Goal: Ask a question: Seek information or help from site administrators or community

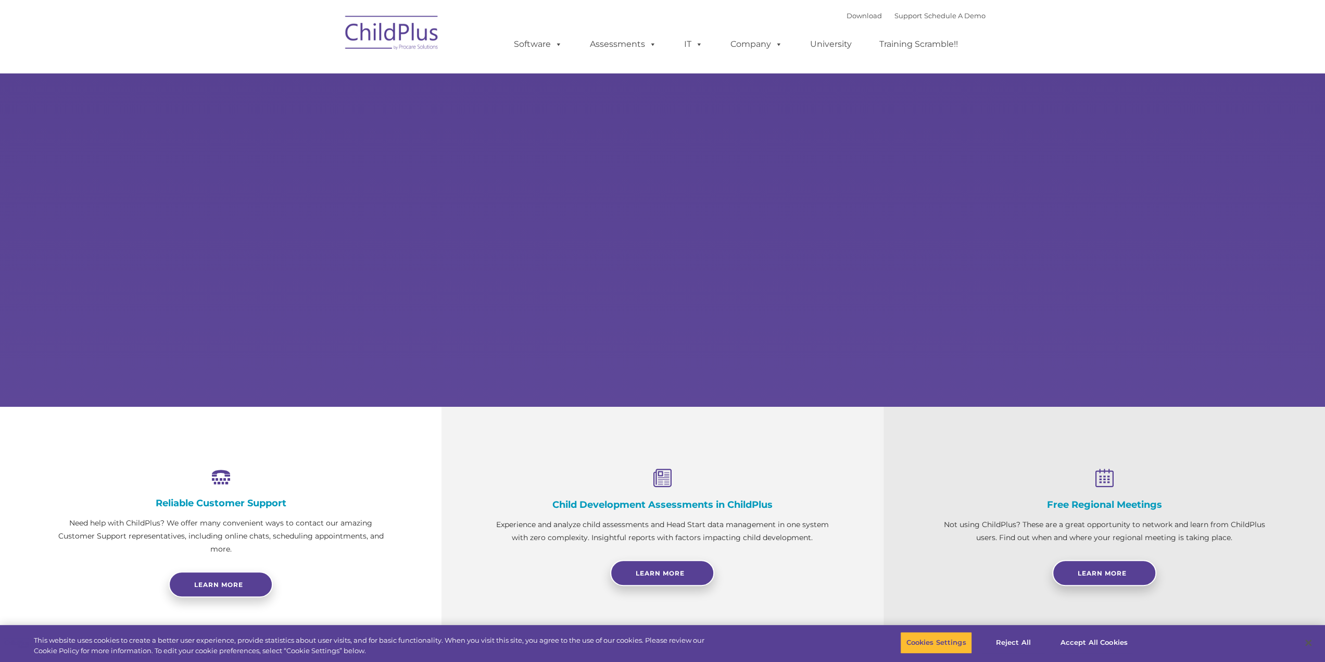
select select "MEDIUM"
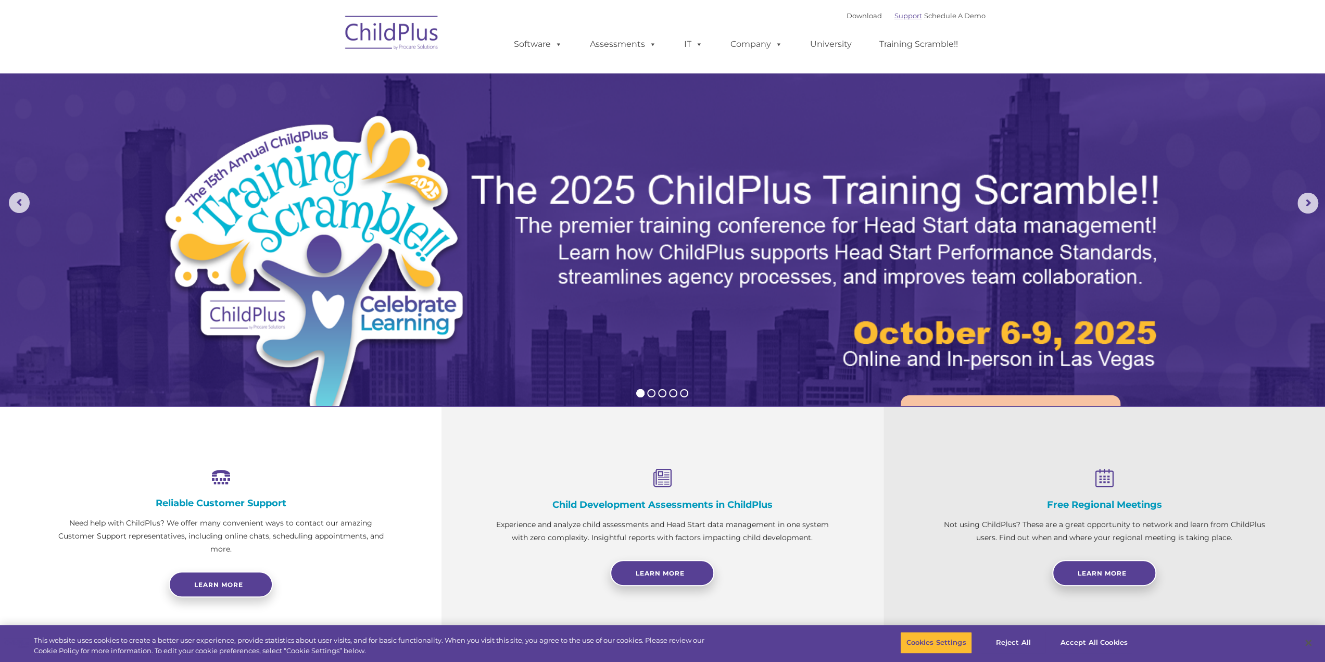
click at [895, 16] on link "Support" at bounding box center [909, 15] width 28 height 8
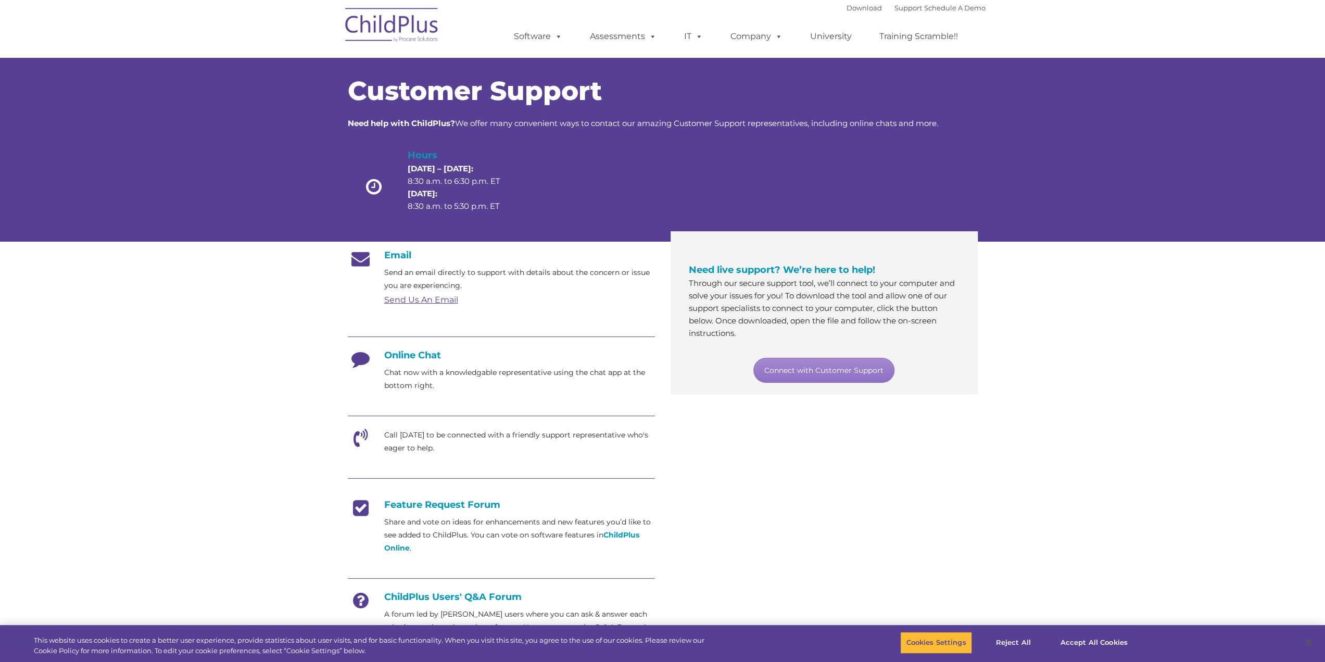
click at [416, 342] on div at bounding box center [501, 337] width 307 height 23
click at [415, 355] on h4 "Online Chat" at bounding box center [501, 354] width 307 height 11
click at [409, 355] on h4 "Online Chat" at bounding box center [501, 354] width 307 height 11
click at [371, 362] on icon at bounding box center [361, 362] width 26 height 26
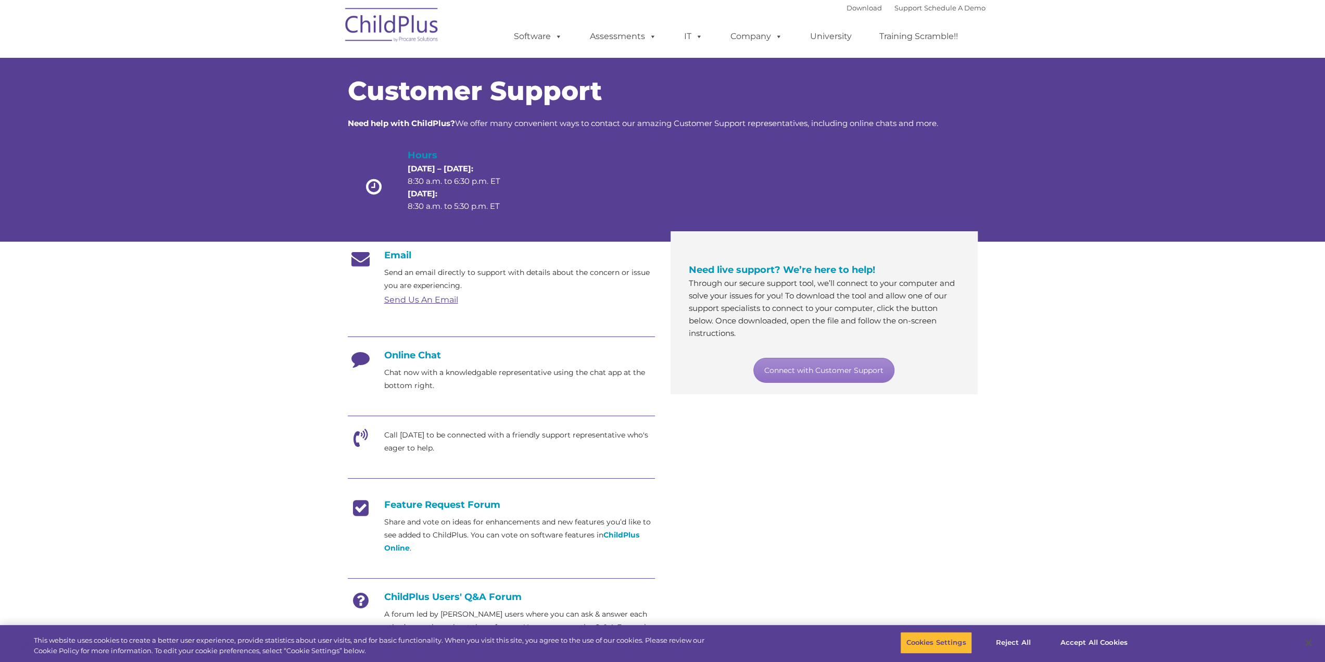
click at [371, 362] on icon at bounding box center [361, 362] width 26 height 26
click at [359, 360] on icon at bounding box center [361, 362] width 26 height 26
drag, startPoint x: 1043, startPoint y: 552, endPoint x: 1187, endPoint y: 564, distance: 144.2
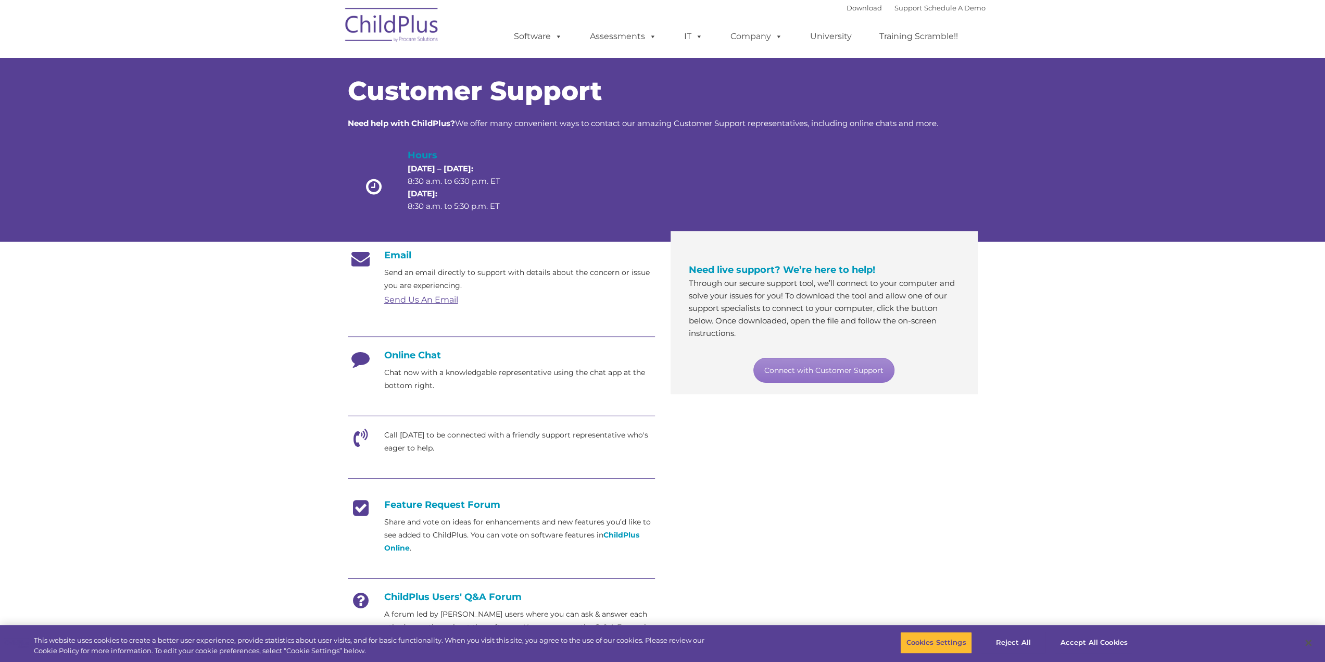
click at [1086, 557] on section "Customer Support Need help with ChildPlus? We offer many convenient ways to con…" at bounding box center [662, 401] width 1325 height 803
drag, startPoint x: 1187, startPoint y: 564, endPoint x: 1249, endPoint y: 567, distance: 61.5
click at [1202, 566] on section "Customer Support Need help with ChildPlus? We offer many convenient ways to con…" at bounding box center [662, 401] width 1325 height 803
click at [1311, 645] on button "Close" at bounding box center [1308, 642] width 23 height 23
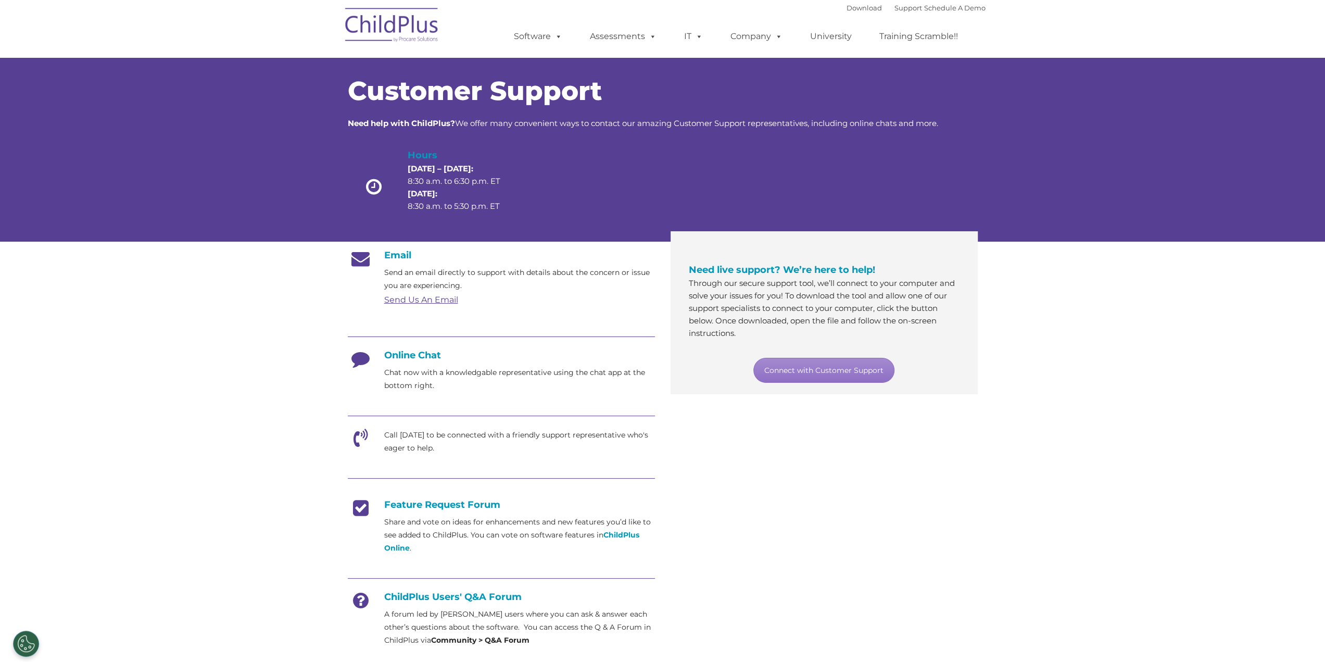
click at [393, 33] on img at bounding box center [392, 27] width 104 height 52
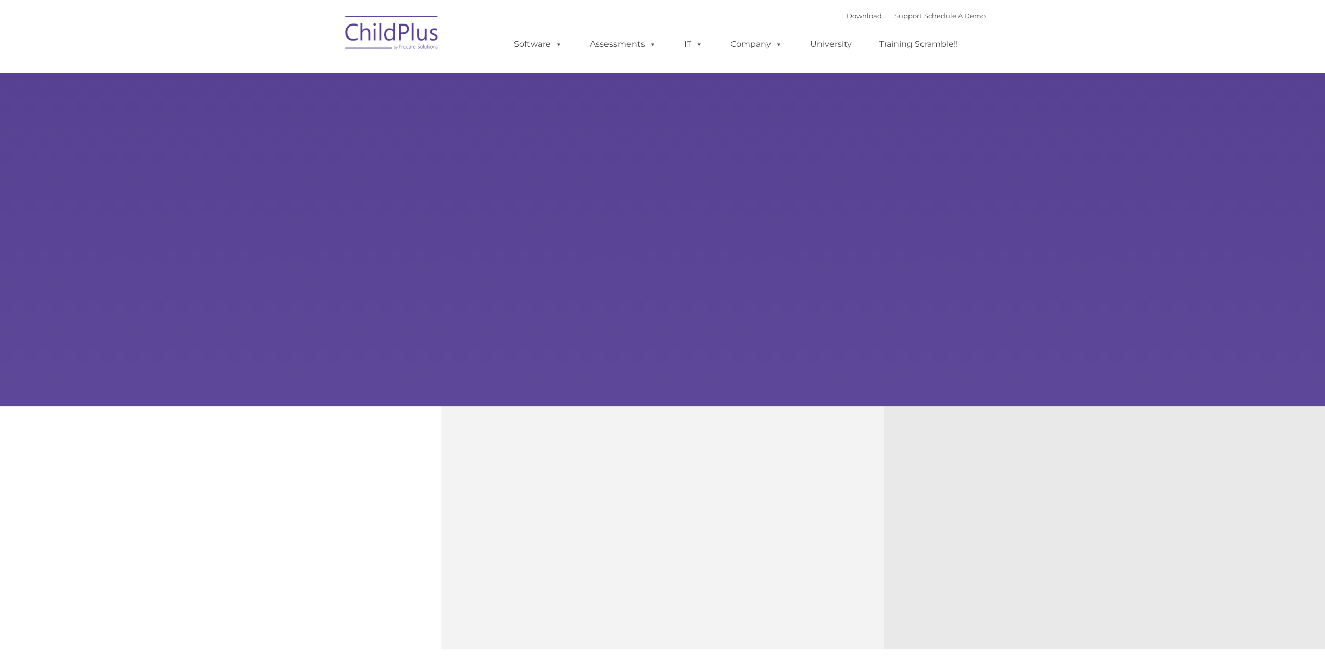
type input ""
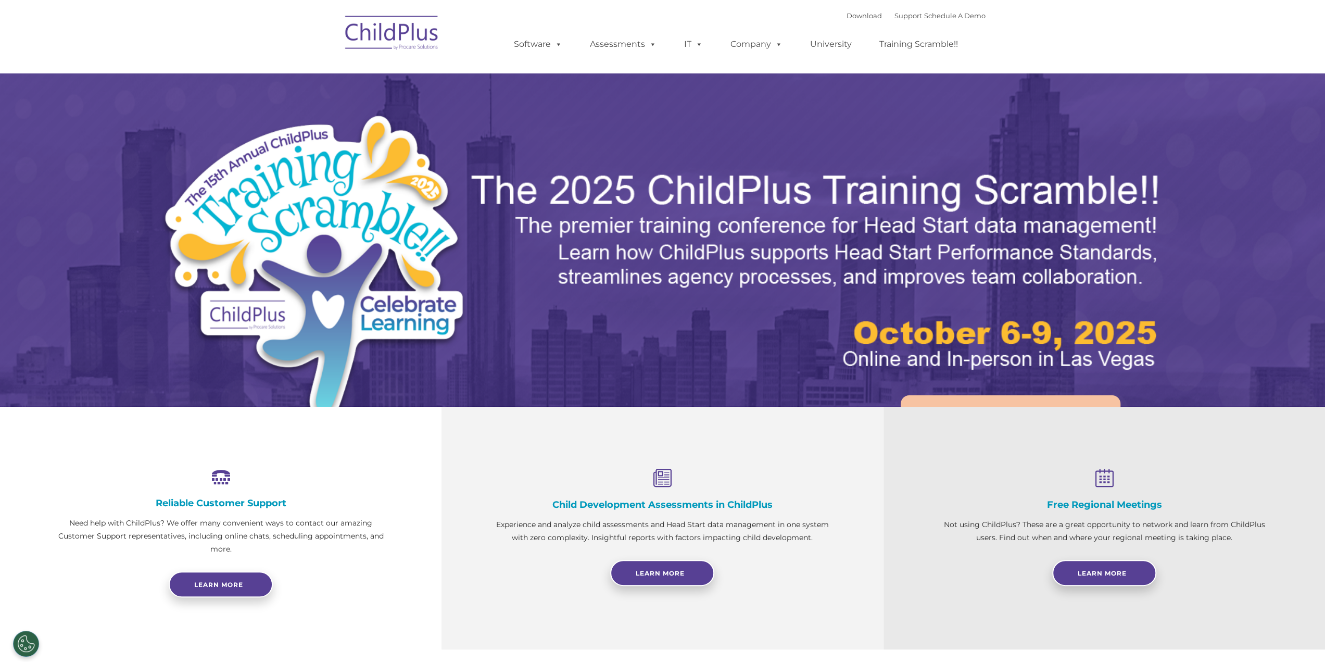
select select "MEDIUM"
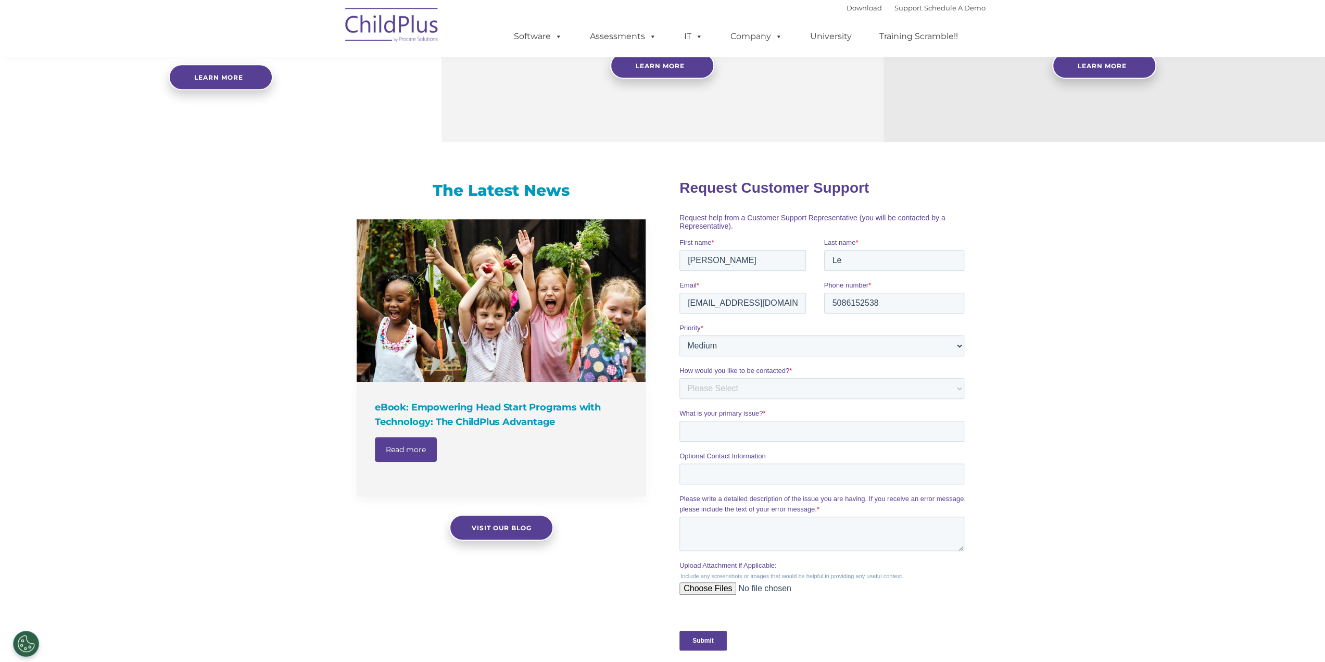
scroll to position [519, 0]
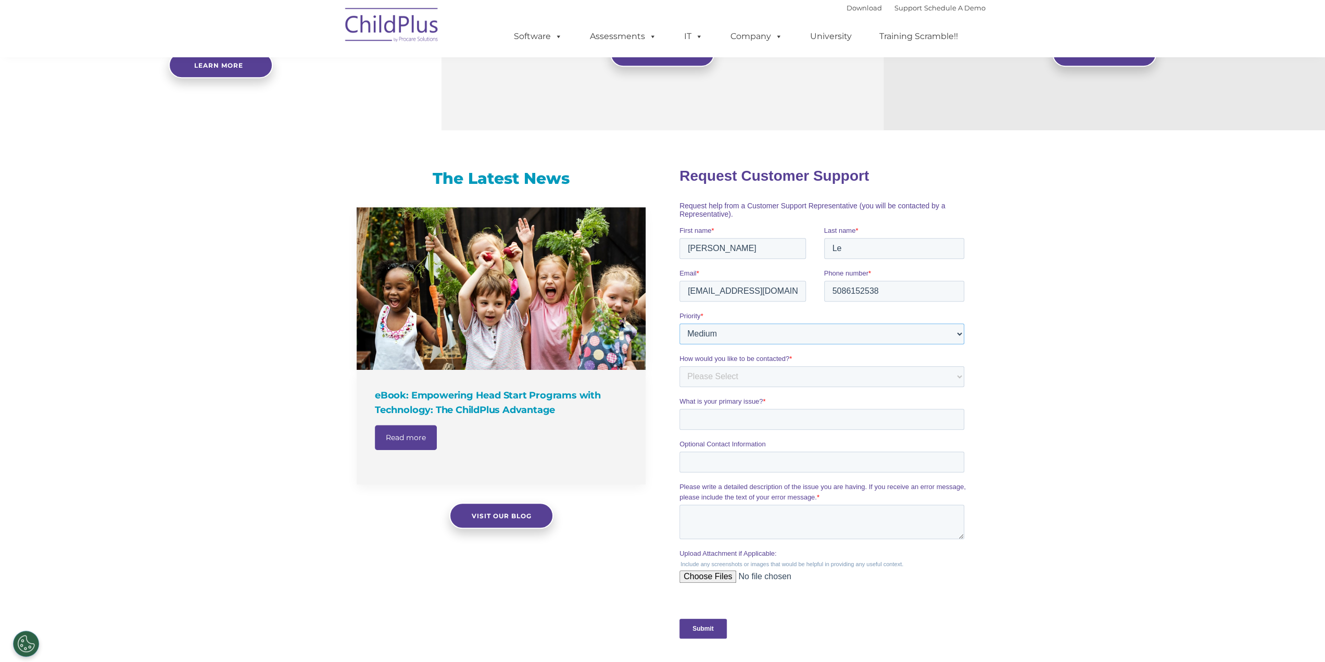
click at [786, 338] on select "Please Select Low Medium High" at bounding box center [822, 333] width 285 height 21
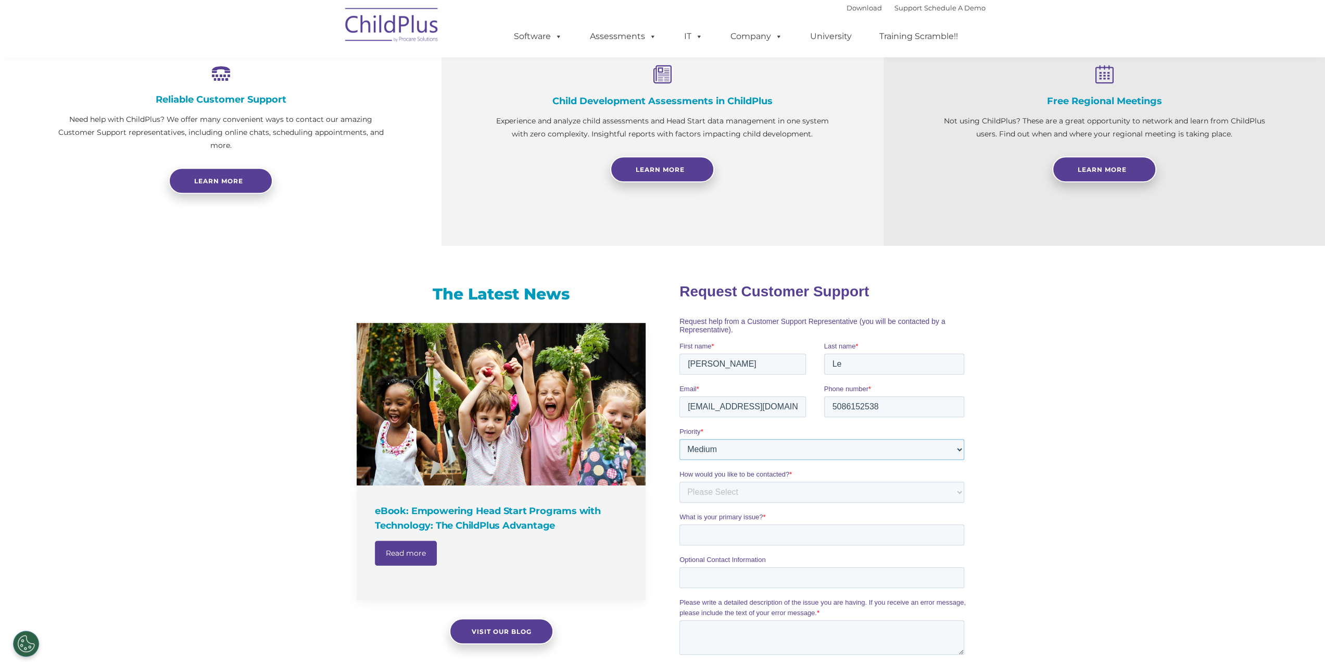
scroll to position [0, 0]
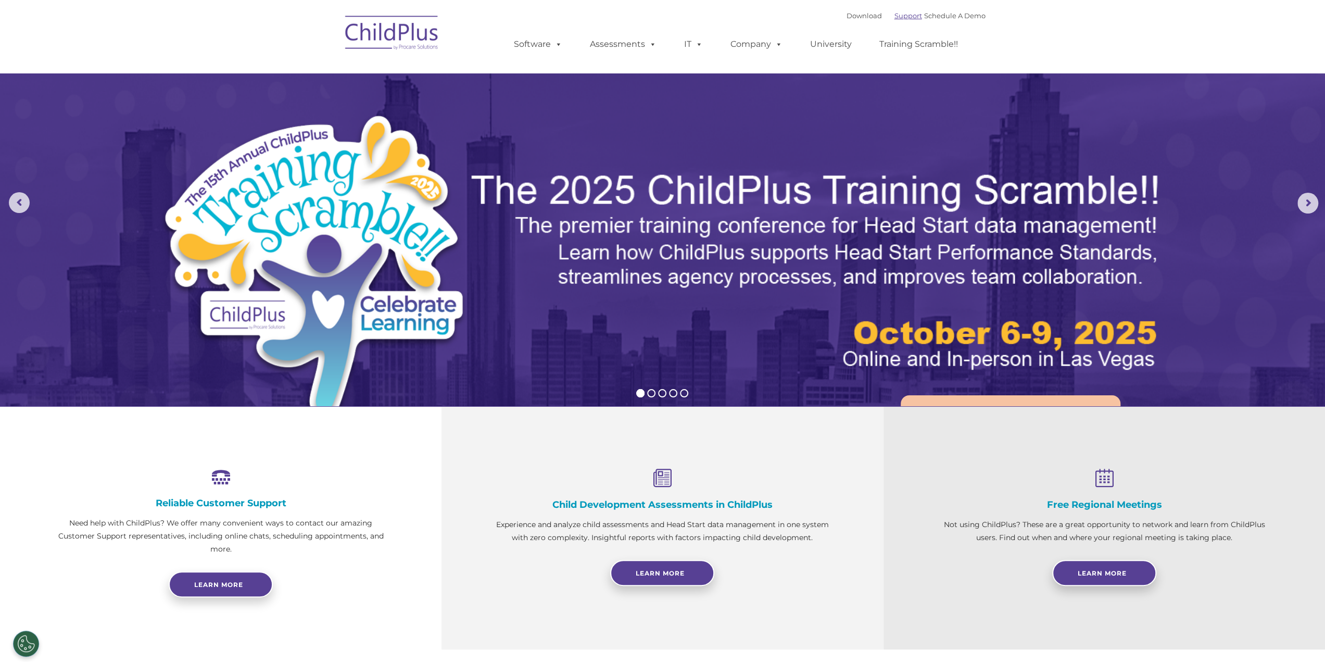
click at [895, 17] on link "Support" at bounding box center [909, 15] width 28 height 8
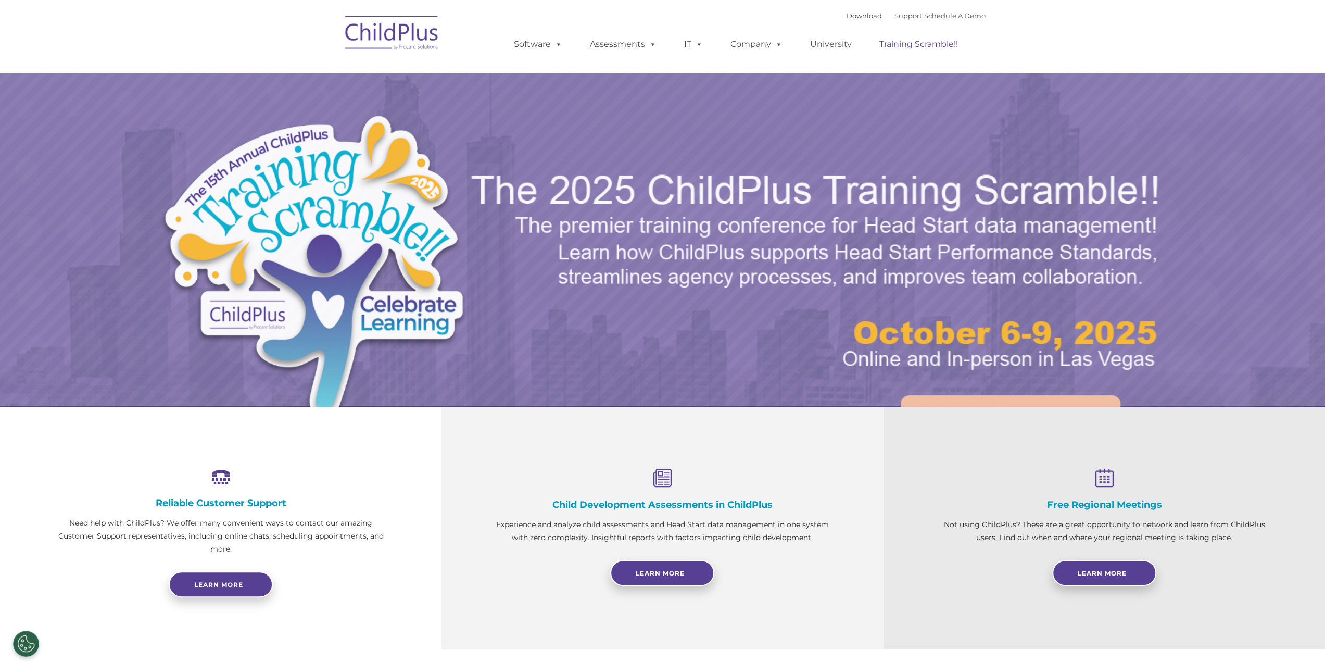
select select "MEDIUM"
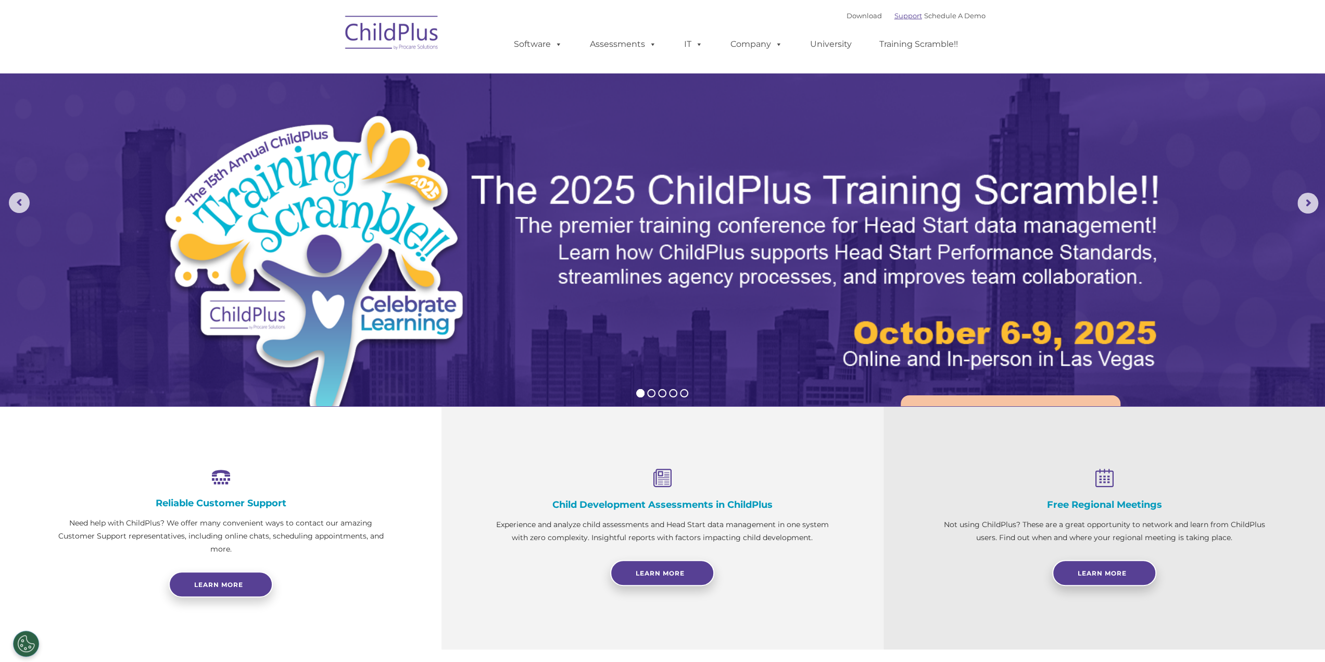
click at [898, 15] on link "Support" at bounding box center [909, 15] width 28 height 8
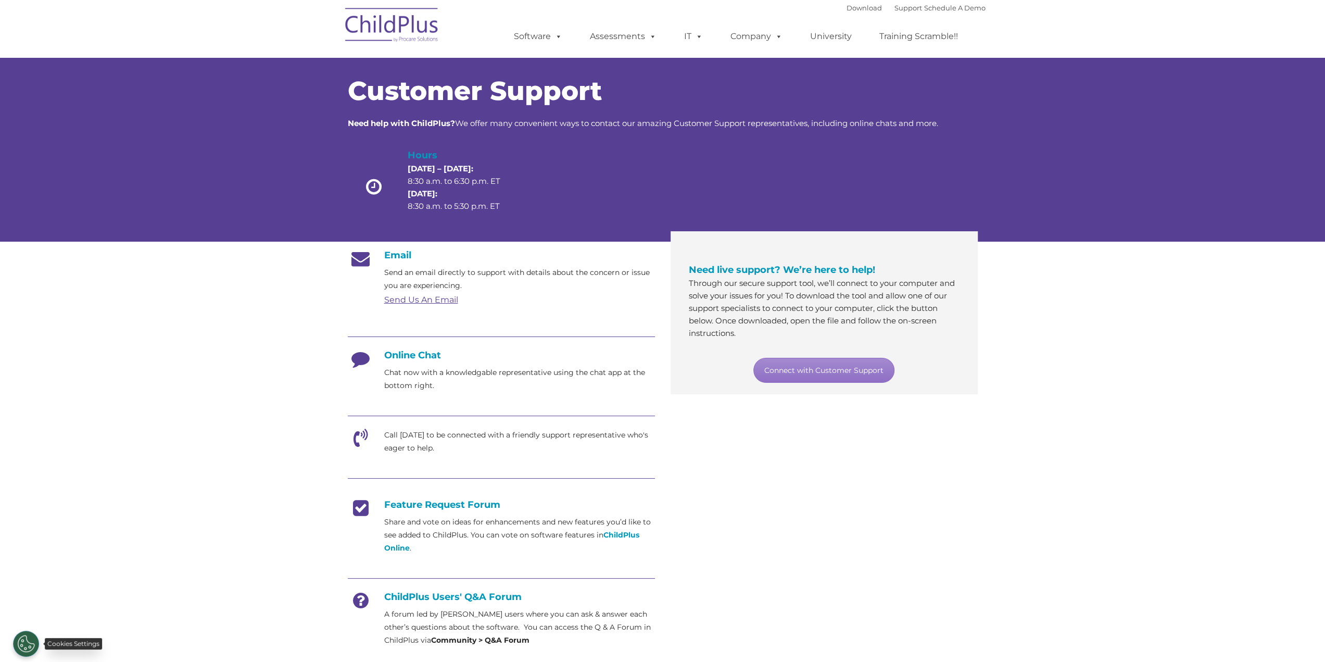
click at [23, 654] on button "Cookies Settings" at bounding box center [26, 644] width 26 height 26
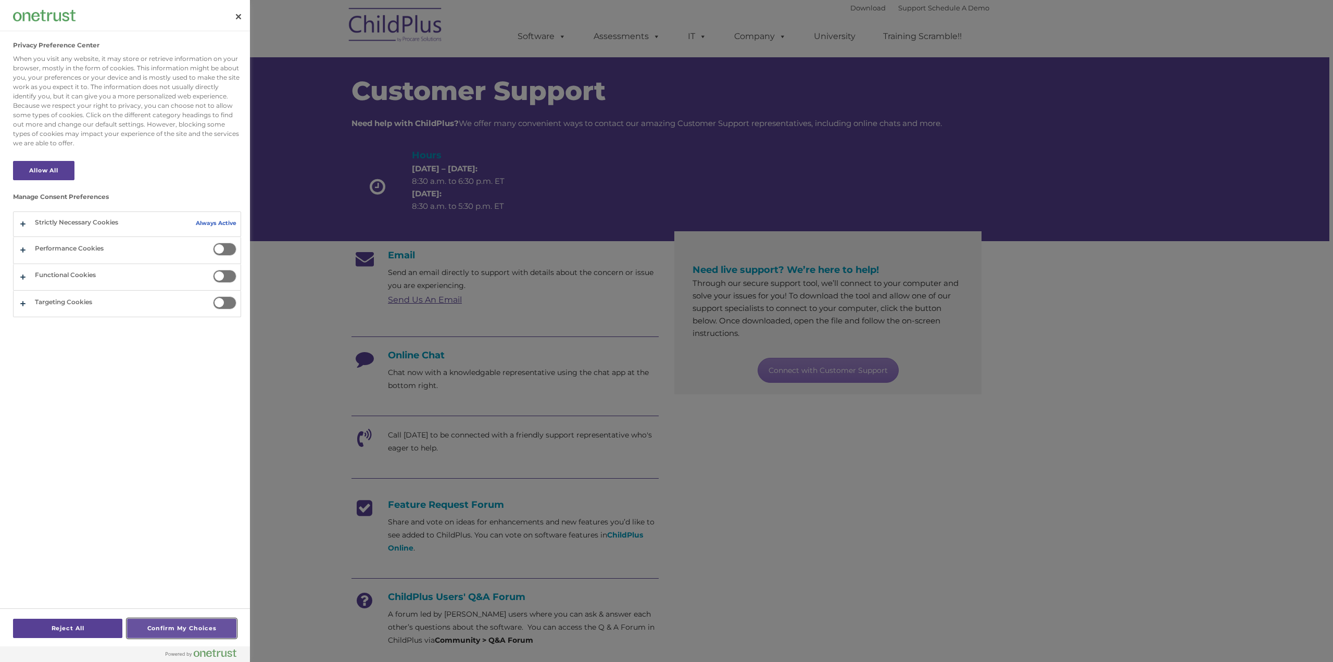
click at [149, 630] on button "Confirm My Choices" at bounding box center [181, 628] width 109 height 19
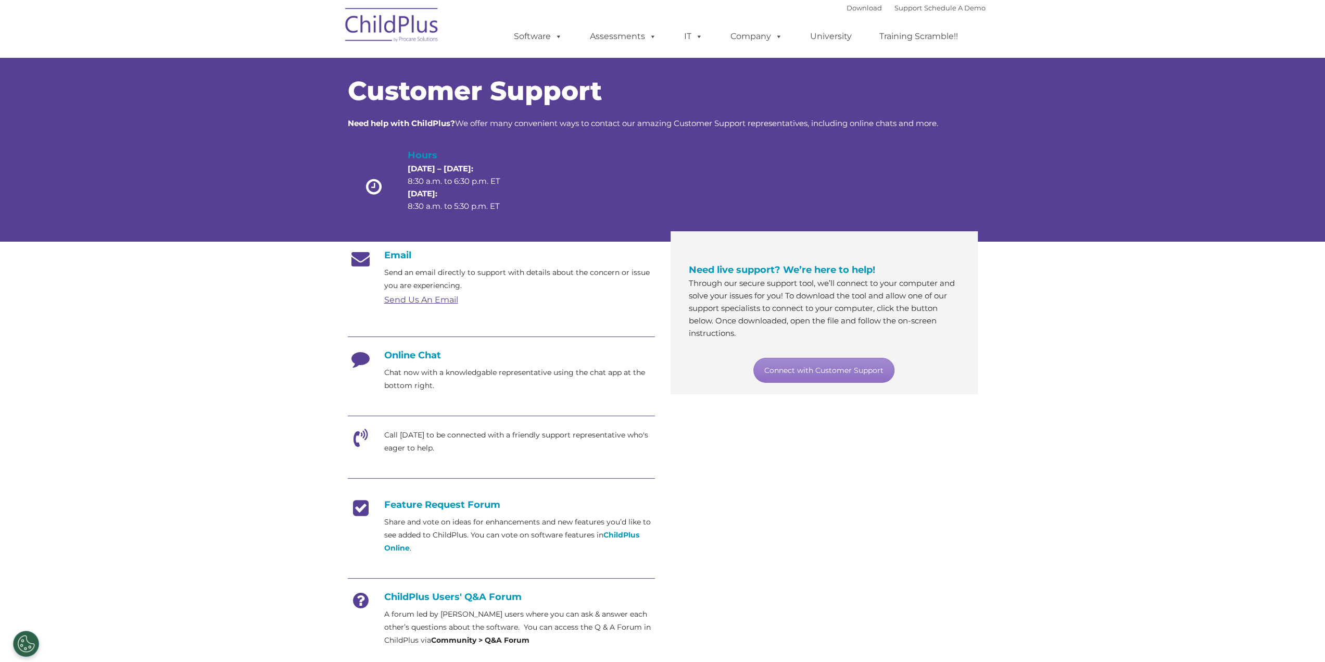
click at [420, 349] on h4 "Online Chat" at bounding box center [501, 354] width 307 height 11
click at [359, 358] on icon at bounding box center [361, 362] width 26 height 26
click at [895, 10] on link "Support" at bounding box center [909, 8] width 28 height 8
click at [18, 636] on button "Cookies Settings" at bounding box center [26, 644] width 26 height 26
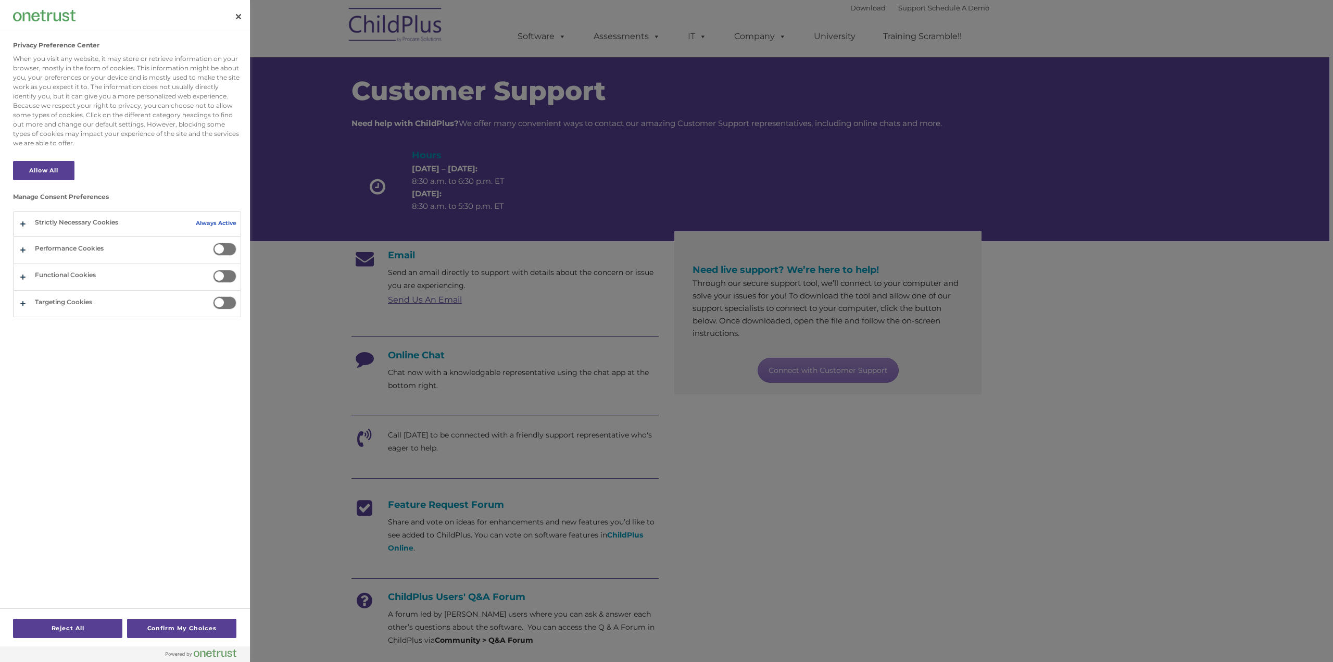
click at [219, 249] on span "Privacy Preference Center" at bounding box center [224, 249] width 23 height 13
click at [213, 243] on input "Performance Cookies" at bounding box center [213, 243] width 0 height 0
click at [221, 270] on span "Privacy Preference Center" at bounding box center [224, 276] width 23 height 13
click at [213, 270] on input "Functional Cookies" at bounding box center [213, 270] width 0 height 0
click at [224, 293] on button "Privacy Preference Center" at bounding box center [127, 304] width 227 height 26
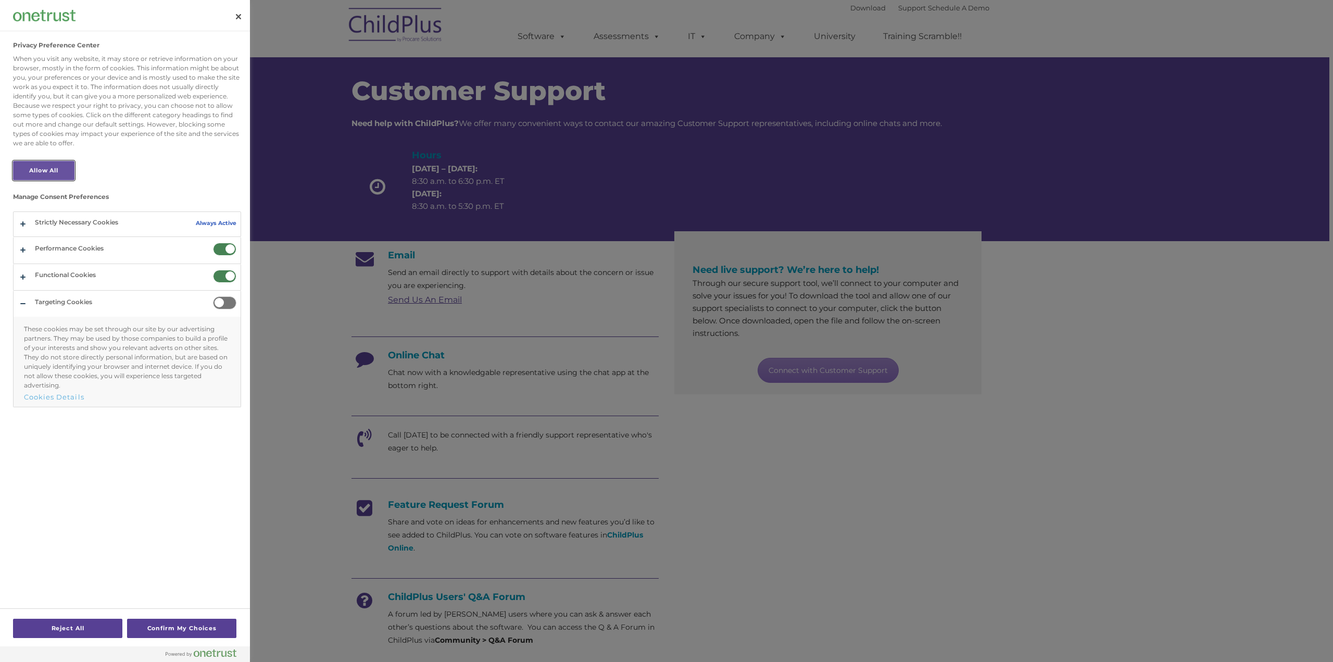
click at [43, 167] on button "Allow All" at bounding box center [43, 170] width 61 height 19
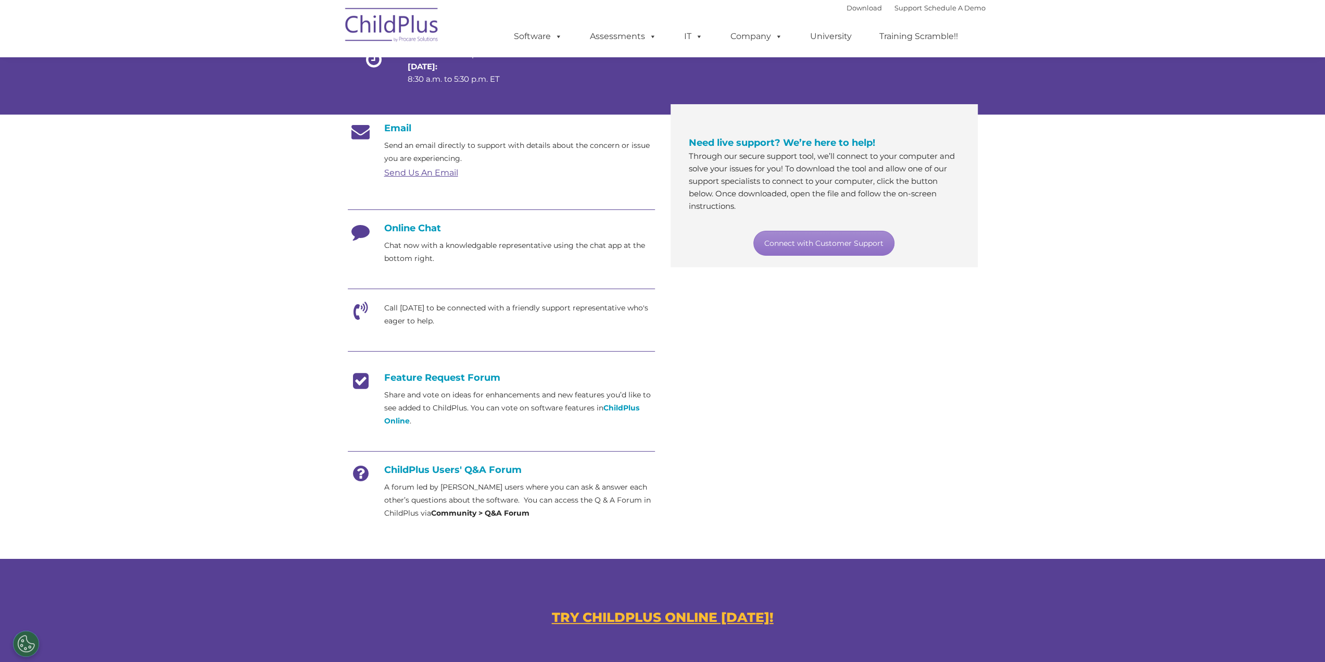
scroll to position [123, 0]
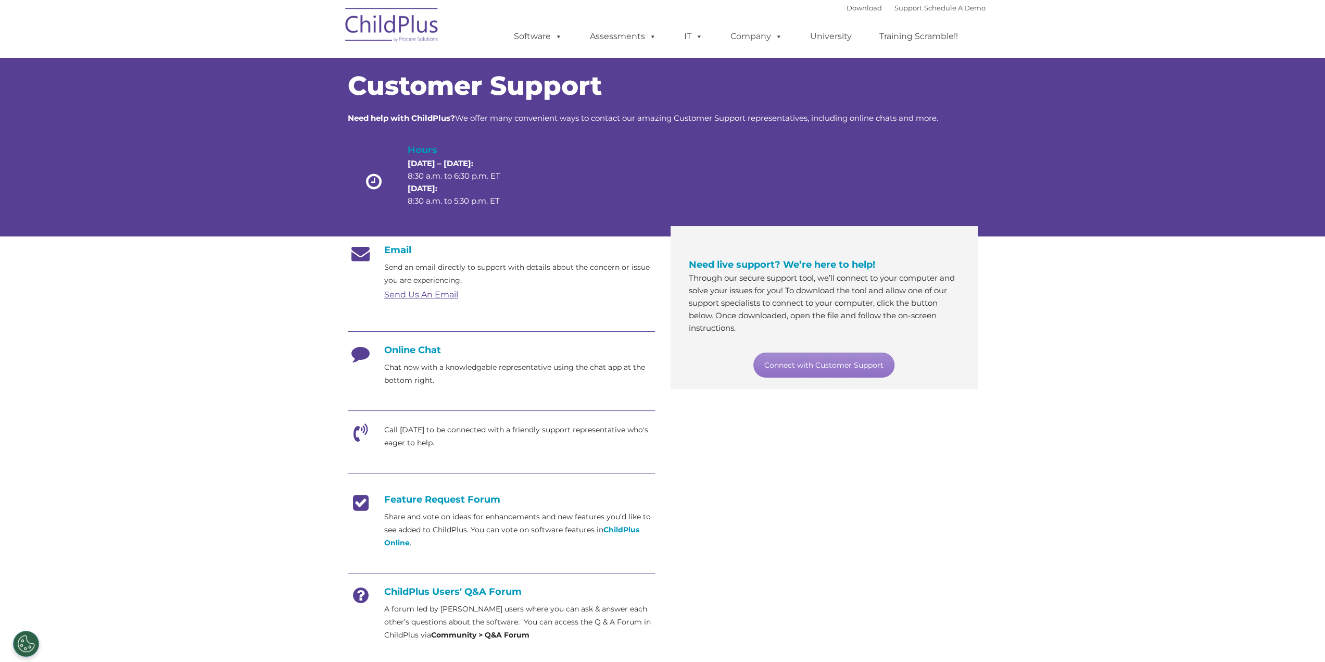
scroll to position [4, 0]
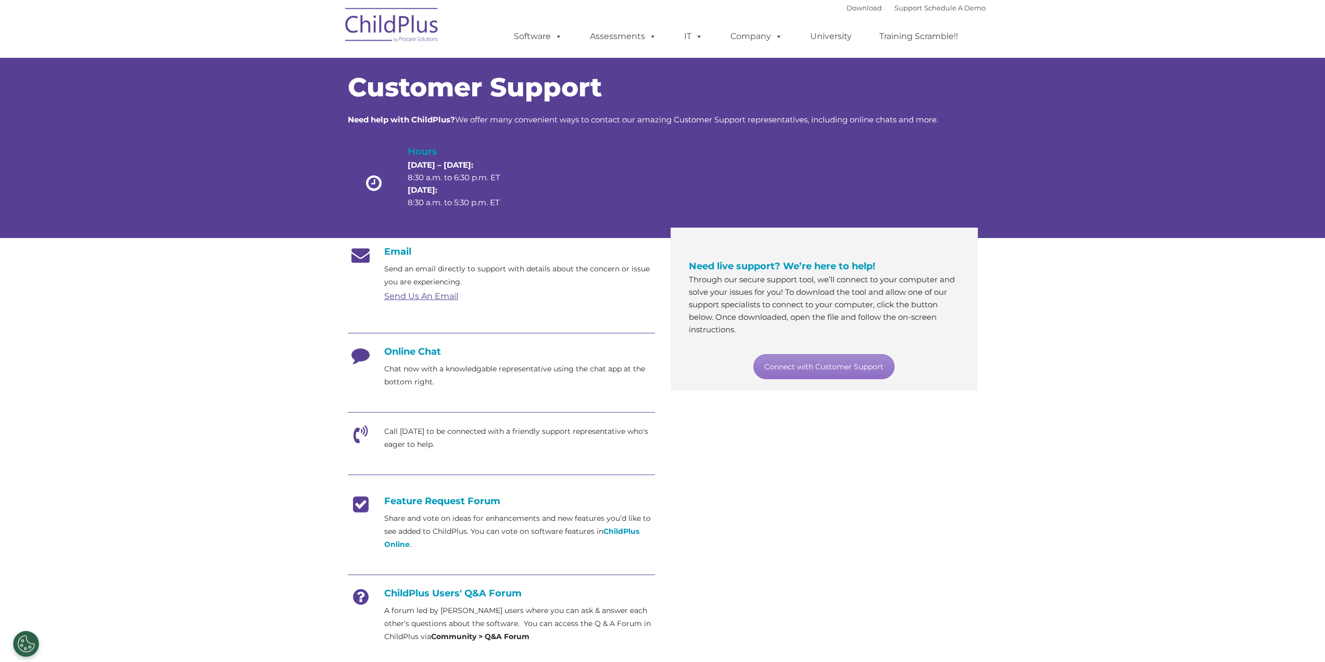
click at [1228, 223] on div "Customer Support Need help with ChildPlus? We offer many convenient ways to con…" at bounding box center [662, 135] width 1325 height 205
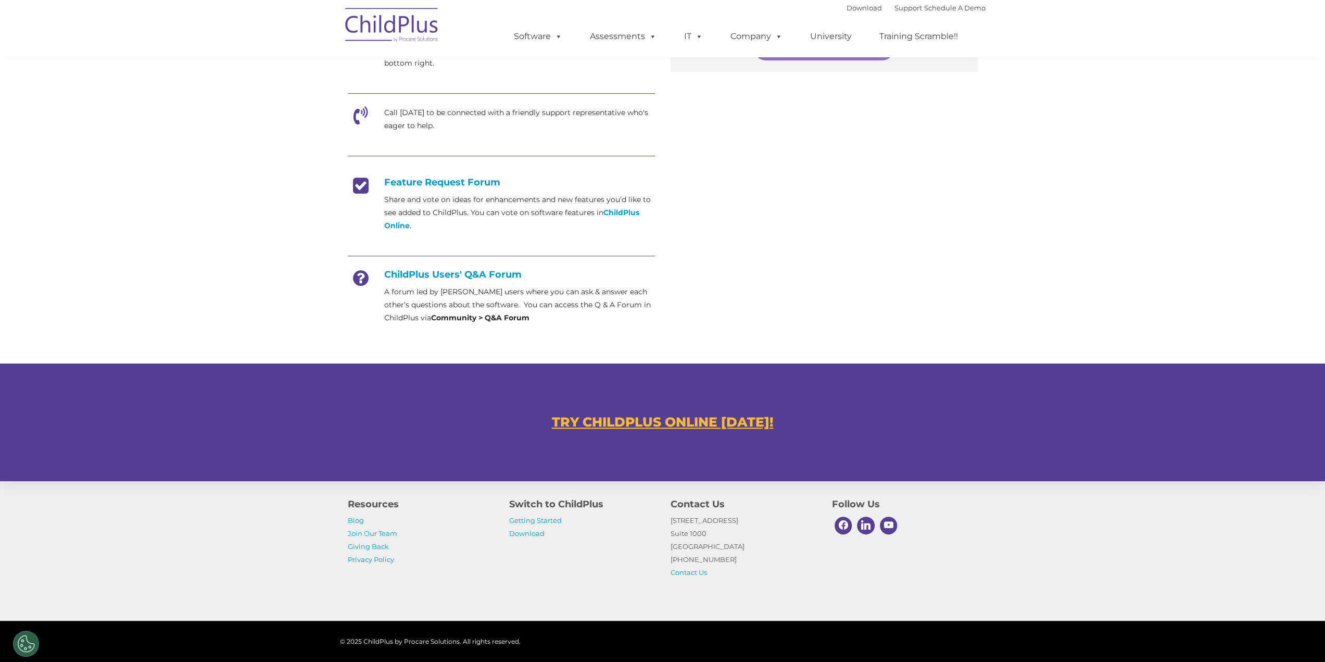
scroll to position [336, 0]
